Goal: Task Accomplishment & Management: Complete application form

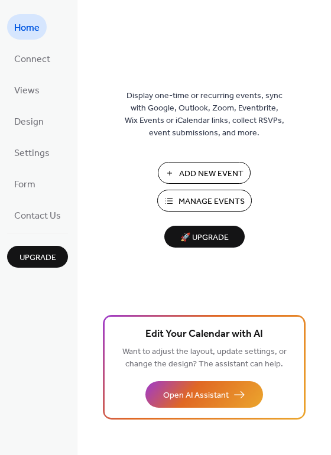
click at [216, 168] on span "Add New Event" at bounding box center [211, 174] width 64 height 12
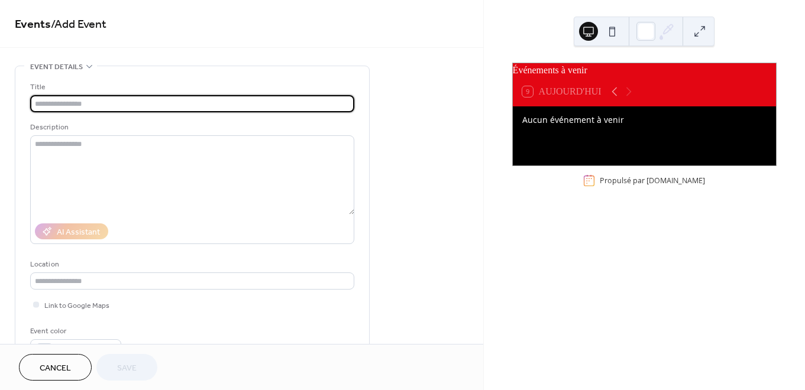
type input "*"
type input "**********"
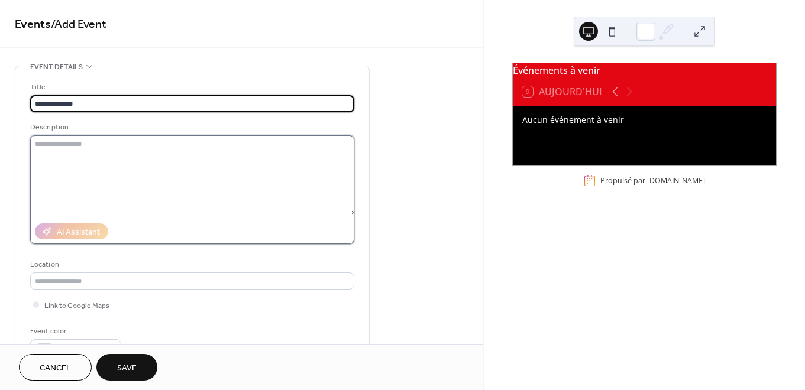
click at [84, 166] on textarea at bounding box center [192, 174] width 324 height 79
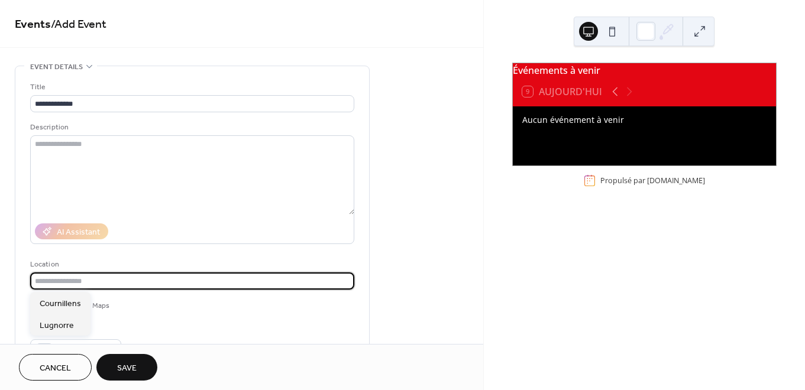
click at [82, 283] on input "text" at bounding box center [192, 281] width 324 height 17
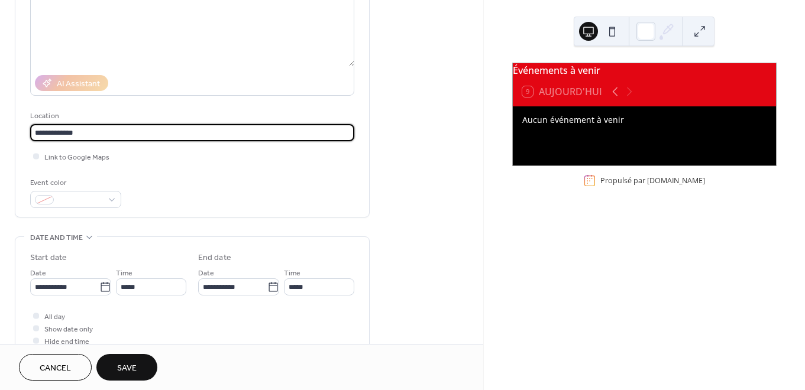
scroll to position [149, 0]
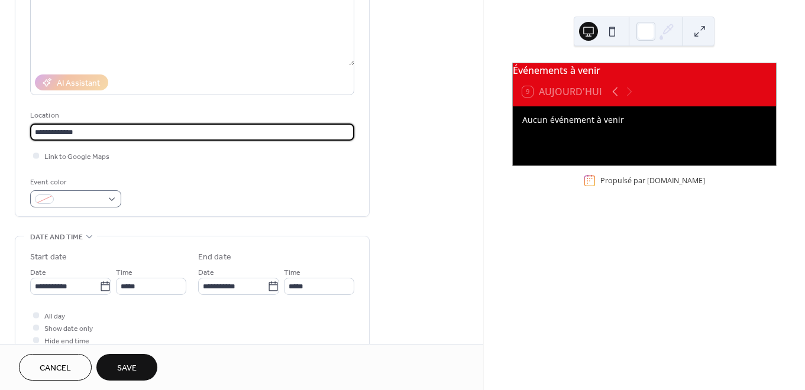
type input "**********"
click at [96, 198] on span at bounding box center [81, 200] width 44 height 12
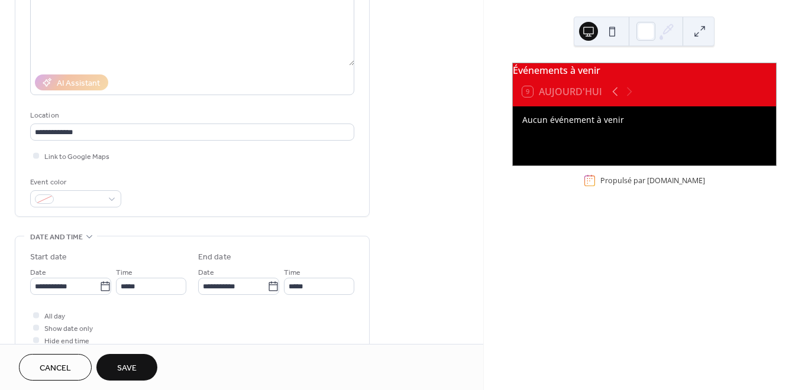
click at [141, 205] on div "Event color" at bounding box center [192, 191] width 324 height 31
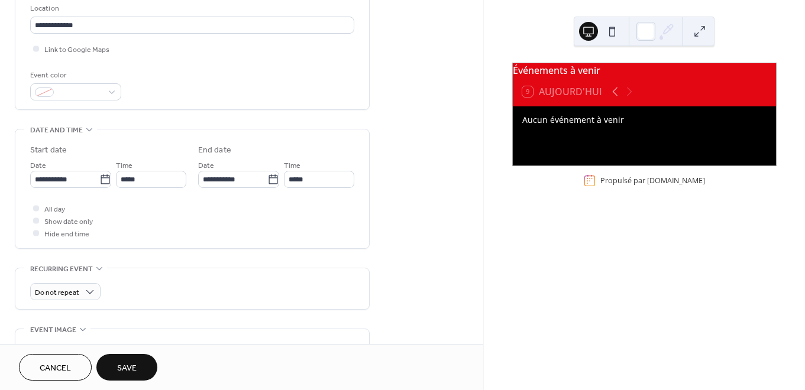
scroll to position [284, 0]
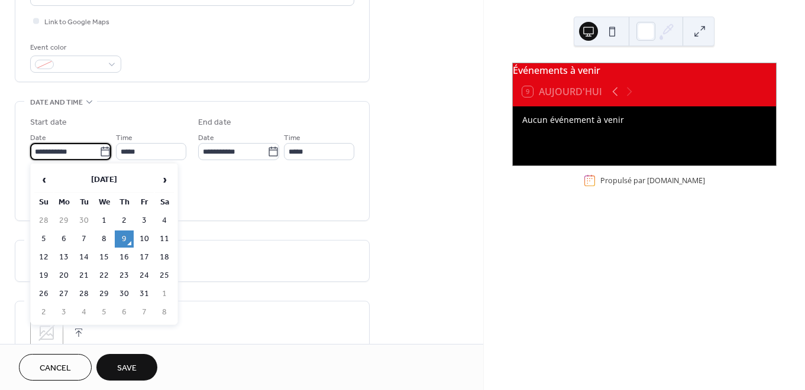
click at [68, 153] on input "**********" at bounding box center [64, 151] width 69 height 17
drag, startPoint x: 80, startPoint y: 149, endPoint x: 15, endPoint y: 149, distance: 64.5
click at [18, 148] on div "**********" at bounding box center [192, 161] width 354 height 119
click at [162, 258] on td "18" at bounding box center [164, 257] width 19 height 17
type input "**********"
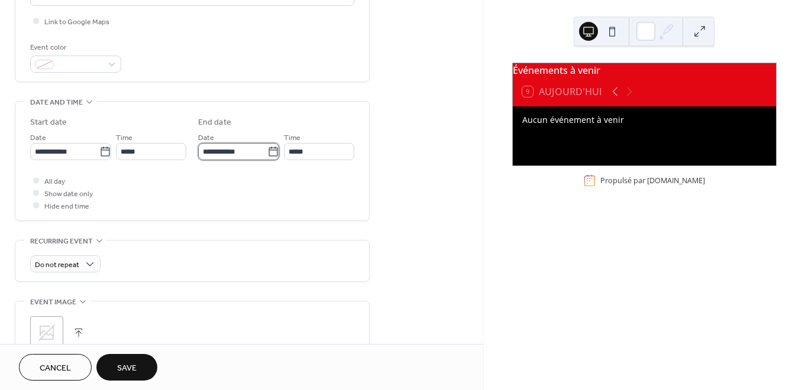
click at [229, 152] on input "**********" at bounding box center [232, 151] width 69 height 17
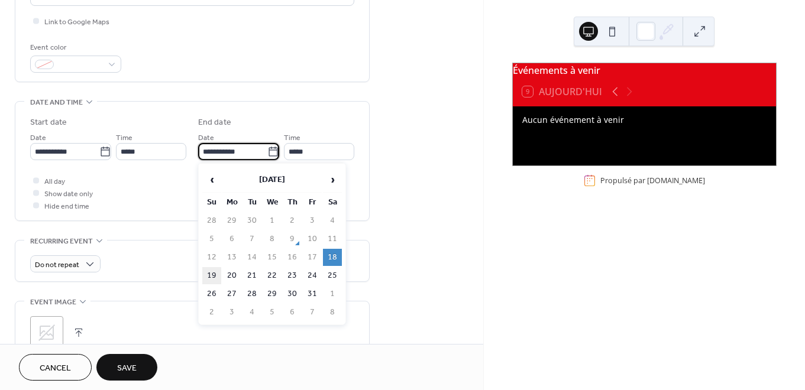
click at [209, 274] on td "19" at bounding box center [211, 275] width 19 height 17
type input "**********"
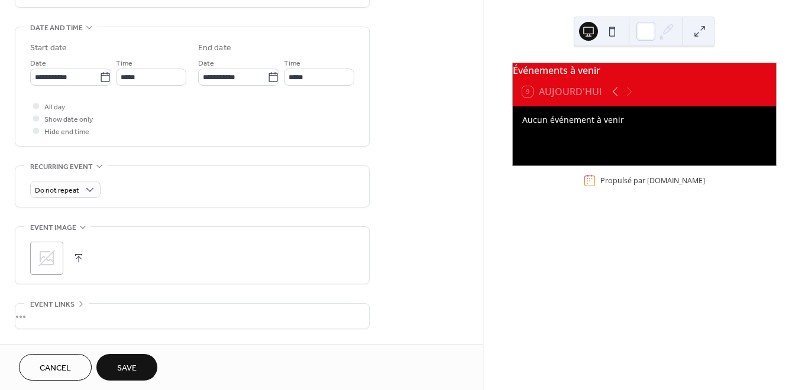
scroll to position [385, 0]
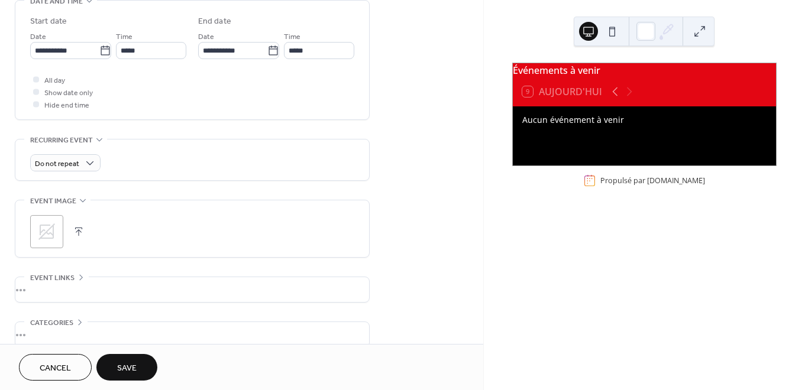
click at [122, 371] on span "Save" at bounding box center [127, 369] width 20 height 12
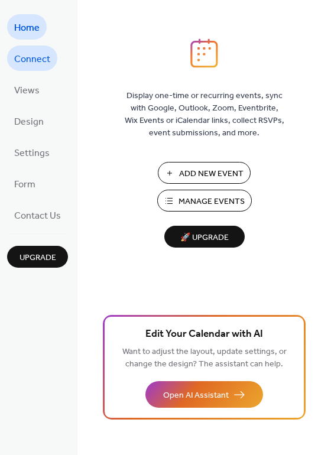
click at [38, 53] on span "Connect" at bounding box center [32, 59] width 36 height 18
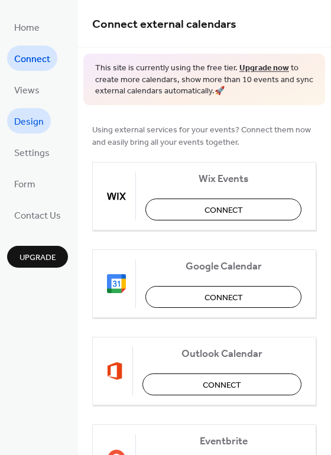
click at [34, 128] on span "Design" at bounding box center [29, 122] width 30 height 18
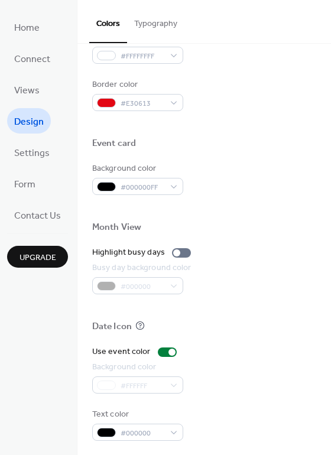
scroll to position [506, 0]
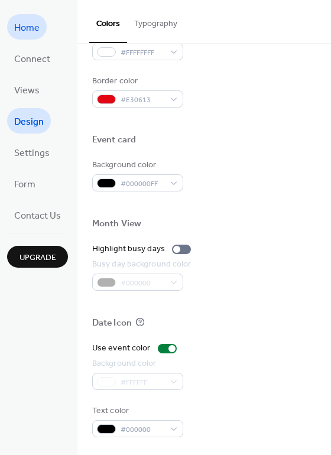
click at [33, 33] on span "Home" at bounding box center [26, 28] width 25 height 18
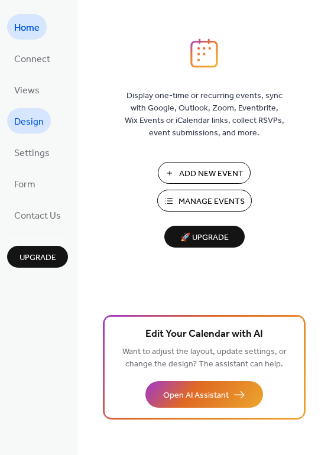
click at [33, 117] on span "Design" at bounding box center [29, 122] width 30 height 18
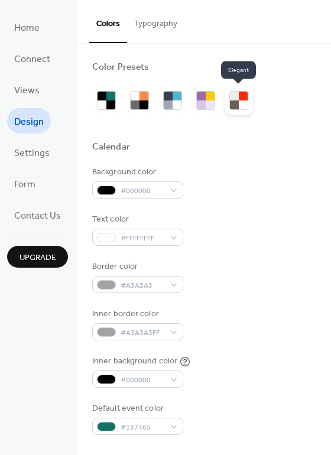
click at [239, 103] on div at bounding box center [243, 105] width 9 height 9
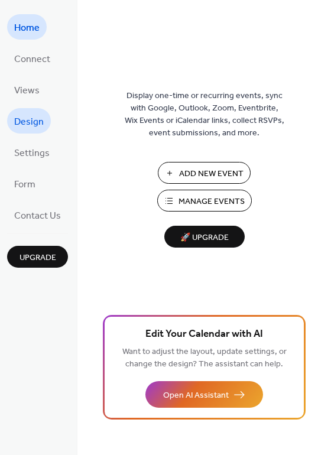
click at [36, 113] on span "Design" at bounding box center [29, 122] width 30 height 18
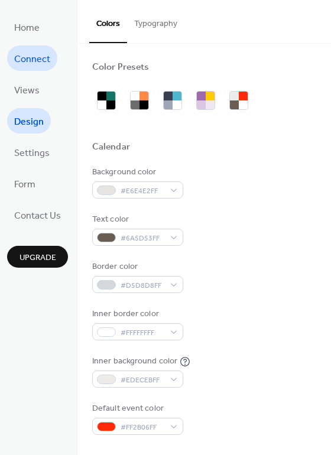
click at [35, 65] on span "Connect" at bounding box center [32, 59] width 36 height 18
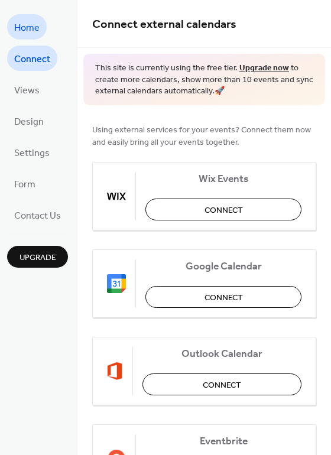
click at [27, 15] on link "Home" at bounding box center [27, 26] width 40 height 25
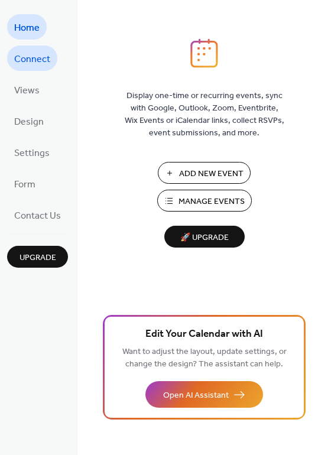
click at [27, 66] on span "Connect" at bounding box center [32, 59] width 36 height 18
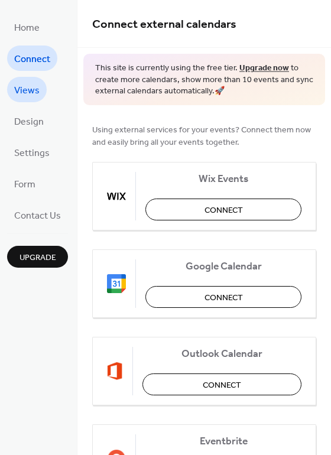
click at [27, 85] on span "Views" at bounding box center [26, 91] width 25 height 18
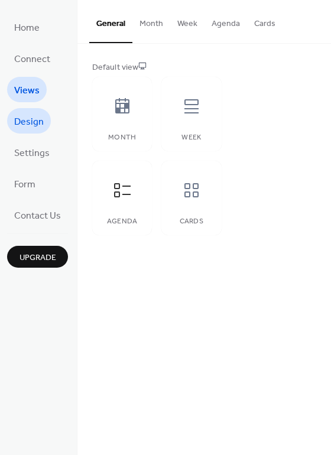
click at [28, 122] on span "Design" at bounding box center [29, 122] width 30 height 18
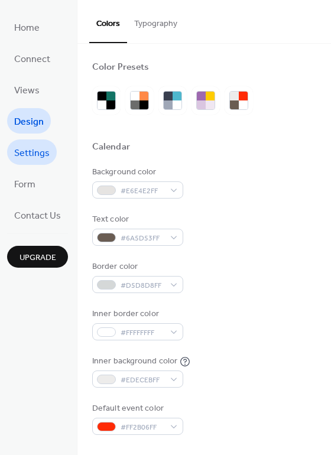
click at [28, 154] on span "Settings" at bounding box center [31, 153] width 35 height 18
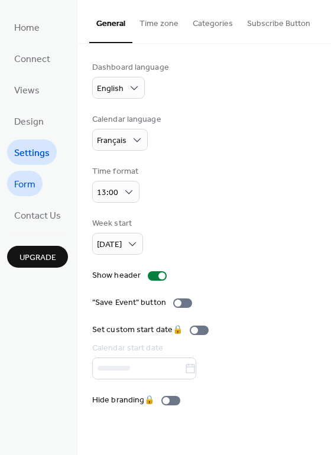
click at [31, 180] on span "Form" at bounding box center [24, 185] width 21 height 18
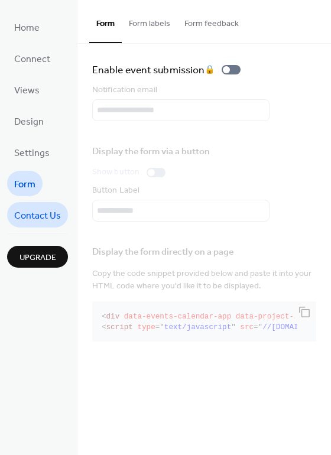
click at [29, 212] on span "Contact Us" at bounding box center [37, 216] width 47 height 18
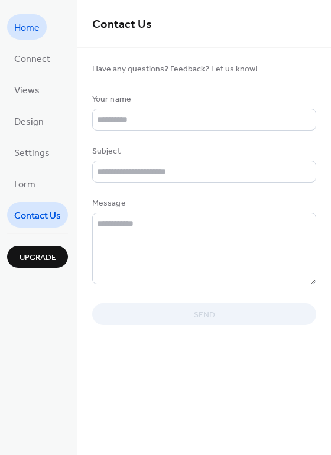
click at [25, 20] on span "Home" at bounding box center [26, 28] width 25 height 18
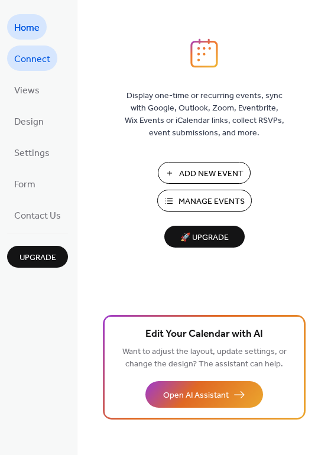
click at [38, 63] on span "Connect" at bounding box center [32, 59] width 36 height 18
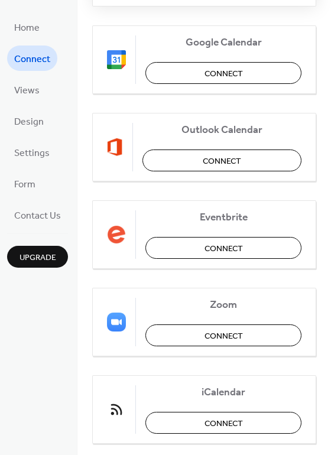
scroll to position [248, 0]
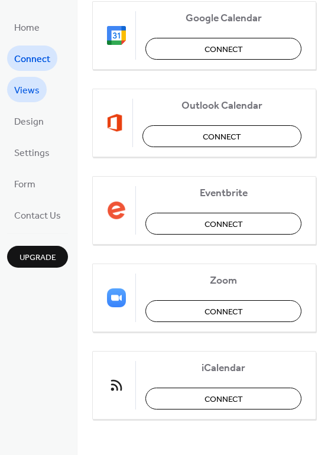
click at [34, 89] on span "Views" at bounding box center [26, 91] width 25 height 18
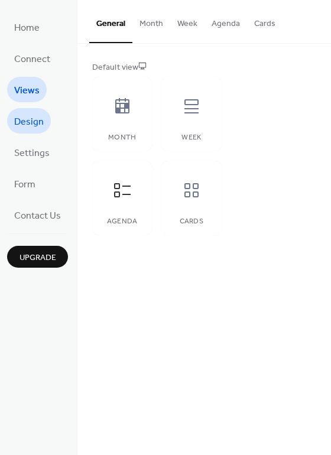
click at [27, 114] on span "Design" at bounding box center [29, 122] width 30 height 18
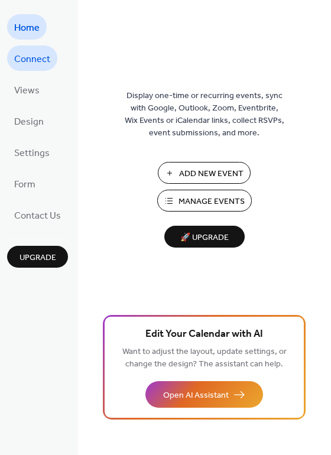
click at [30, 62] on span "Connect" at bounding box center [32, 59] width 36 height 18
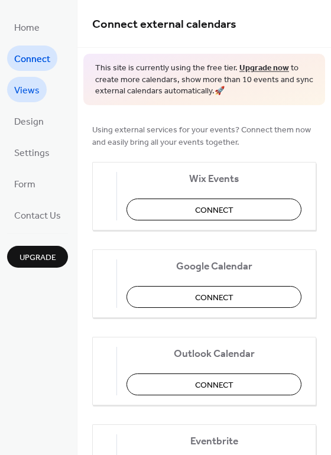
click at [27, 91] on span "Views" at bounding box center [26, 91] width 25 height 18
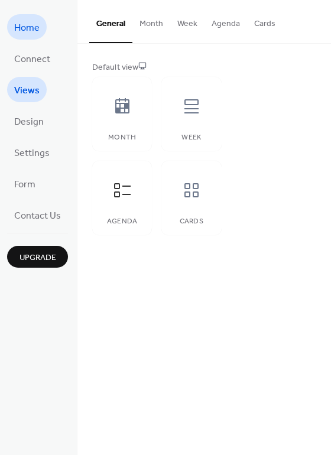
click at [21, 30] on span "Home" at bounding box center [26, 28] width 25 height 18
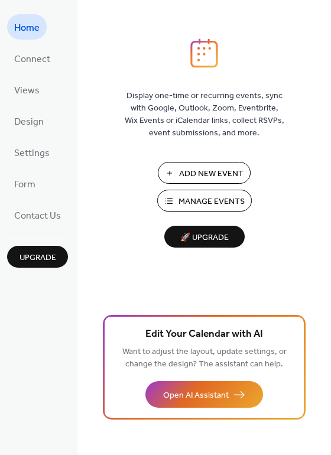
click at [208, 177] on span "Add New Event" at bounding box center [211, 174] width 64 height 12
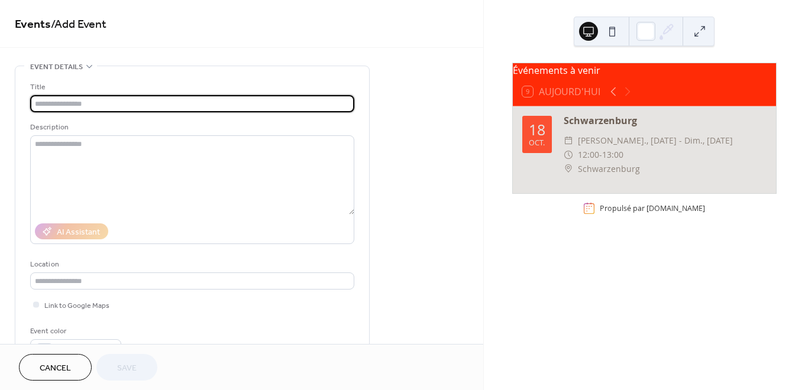
click at [43, 103] on input "text" at bounding box center [192, 103] width 324 height 17
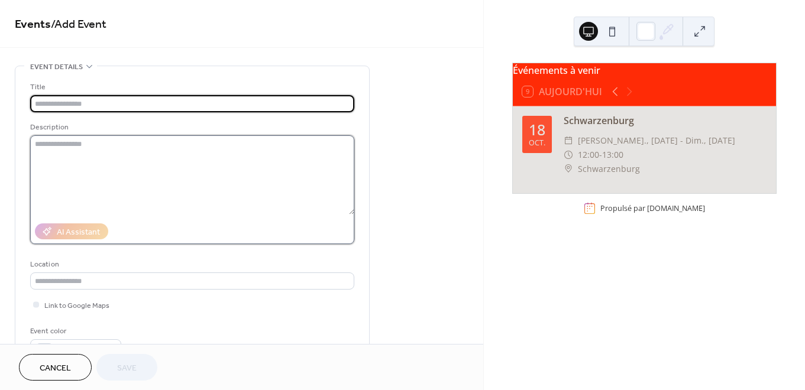
click at [60, 137] on textarea at bounding box center [192, 174] width 324 height 79
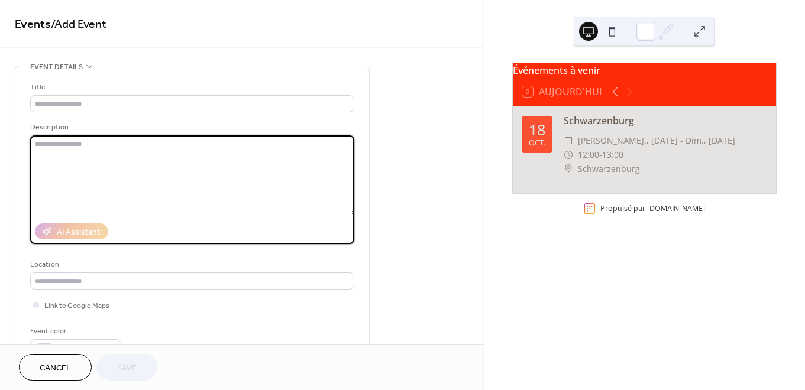
drag, startPoint x: 60, startPoint y: 137, endPoint x: 60, endPoint y: 202, distance: 64.5
click at [60, 202] on textarea at bounding box center [192, 174] width 324 height 79
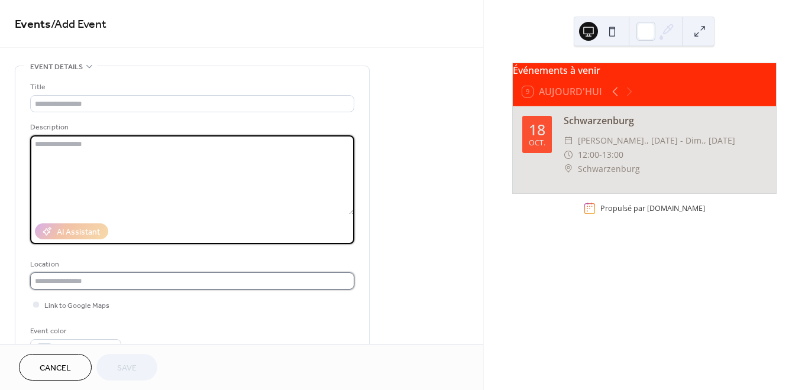
click at [115, 281] on input "text" at bounding box center [192, 281] width 324 height 17
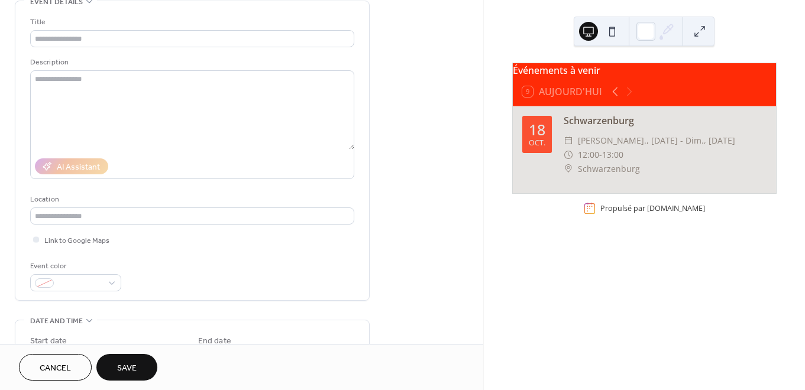
click at [140, 232] on div "Title Description AI Assistant Location Link to Google Maps Event color" at bounding box center [192, 154] width 324 height 276
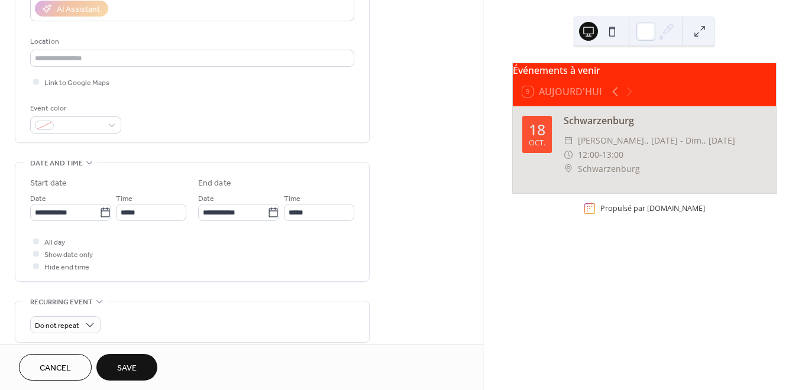
scroll to position [234, 0]
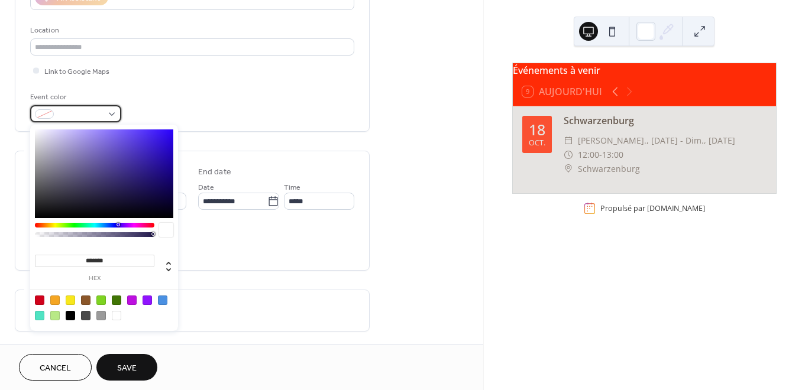
click at [59, 110] on span at bounding box center [81, 115] width 44 height 12
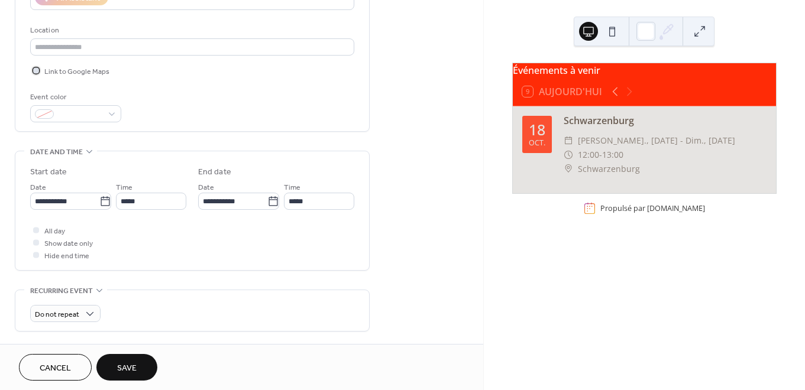
click at [101, 72] on span "Link to Google Maps" at bounding box center [76, 72] width 65 height 12
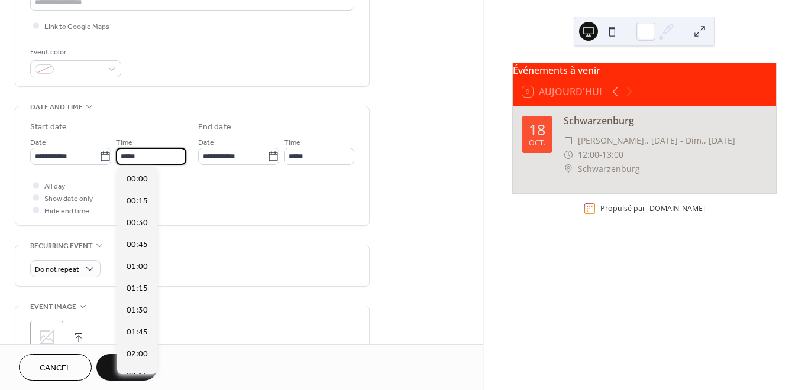
click at [131, 154] on input "*****" at bounding box center [151, 156] width 70 height 17
click at [312, 179] on div "All day Show date only Hide end time" at bounding box center [192, 197] width 324 height 37
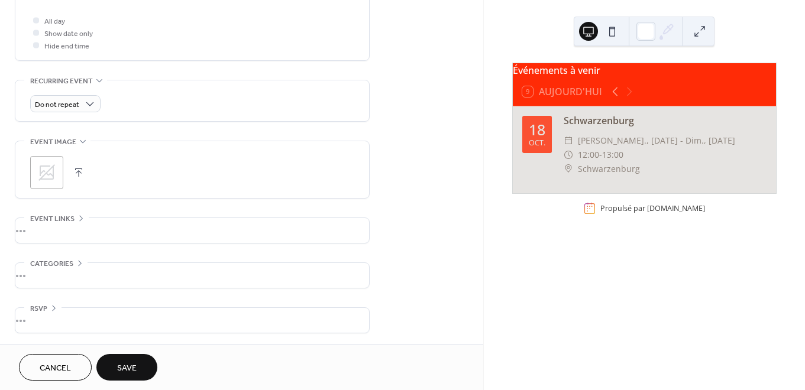
scroll to position [445, 0]
click at [61, 219] on div "•••" at bounding box center [192, 229] width 354 height 25
click at [61, 218] on div "•••" at bounding box center [192, 217] width 354 height 1
click at [57, 259] on span "Categories" at bounding box center [51, 263] width 43 height 12
click at [55, 260] on span "Categories" at bounding box center [51, 263] width 43 height 12
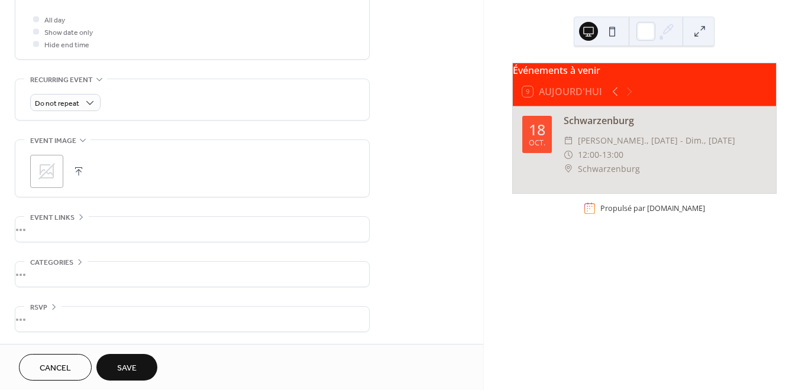
click at [39, 311] on div "•••" at bounding box center [192, 319] width 354 height 25
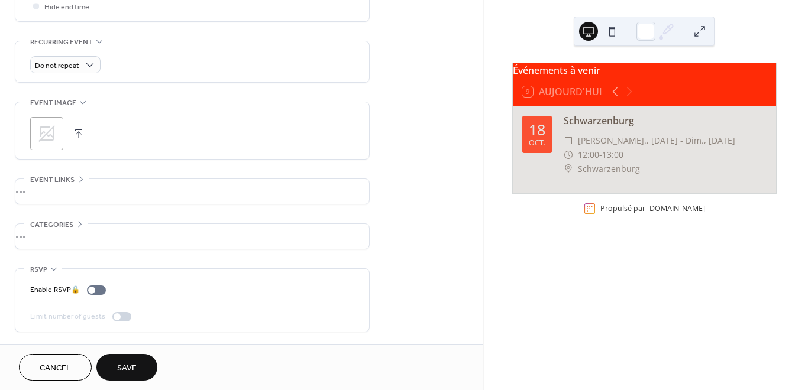
click at [42, 275] on span "RSVP" at bounding box center [38, 270] width 17 height 12
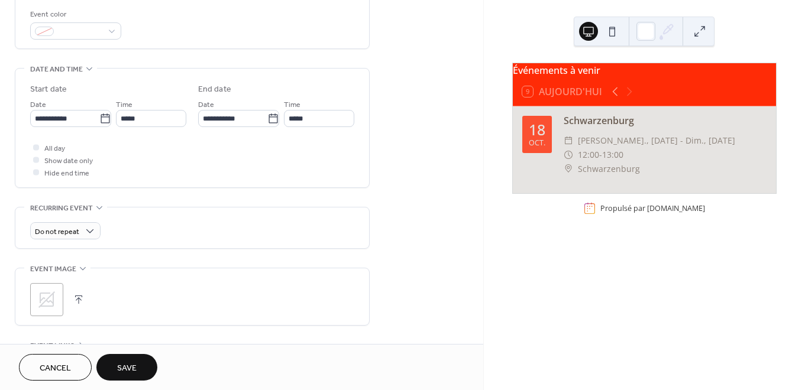
scroll to position [445, 0]
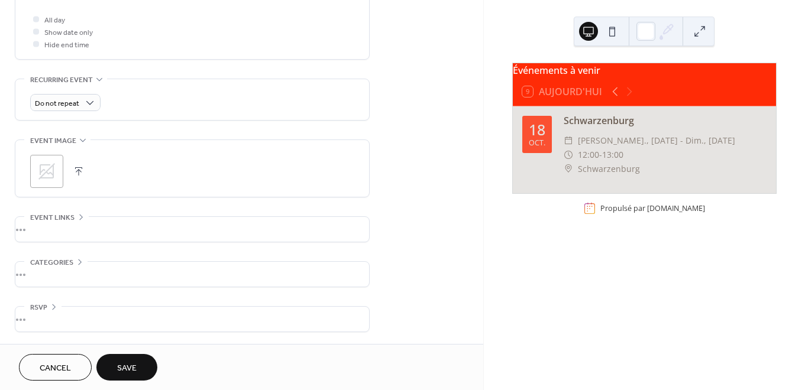
click at [64, 212] on span "Event links" at bounding box center [52, 218] width 44 height 12
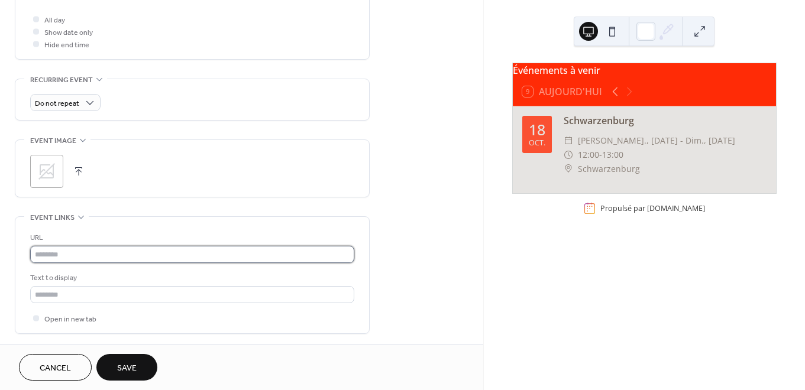
click at [98, 258] on input "text" at bounding box center [192, 254] width 324 height 17
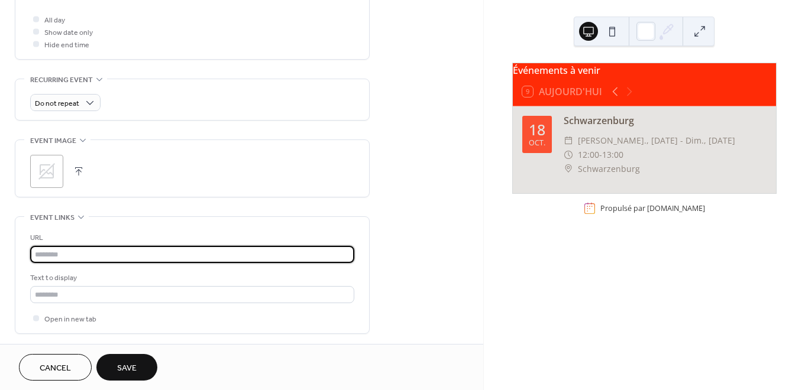
click at [72, 251] on input "text" at bounding box center [192, 254] width 324 height 17
click at [73, 221] on span "Event links" at bounding box center [52, 218] width 44 height 12
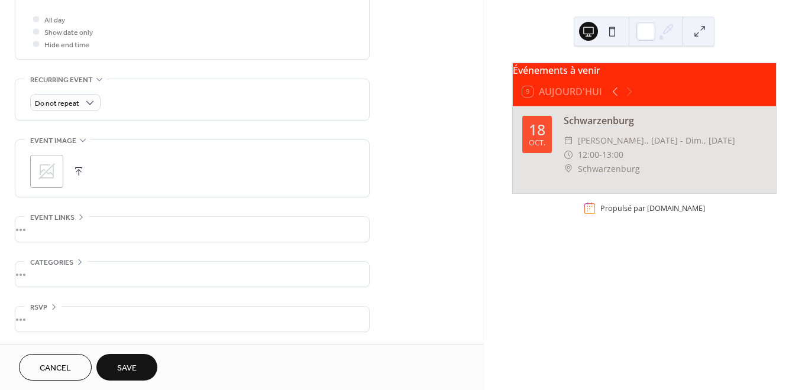
click at [72, 221] on div "•••" at bounding box center [192, 229] width 354 height 25
click at [47, 171] on icon at bounding box center [46, 171] width 17 height 17
click at [54, 368] on span "Cancel" at bounding box center [55, 369] width 31 height 12
